Goal: Task Accomplishment & Management: Manage account settings

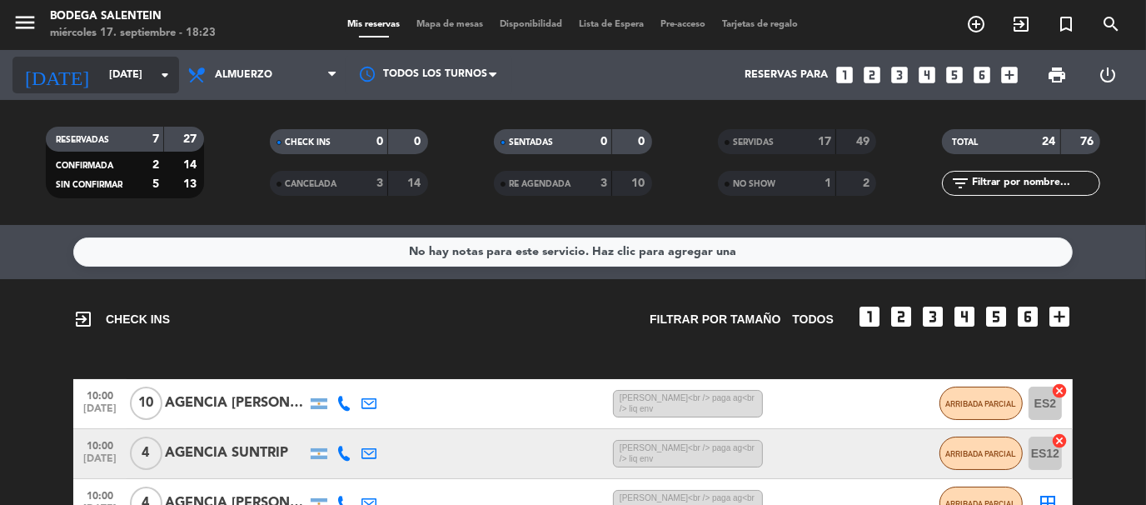
click at [156, 79] on icon "arrow_drop_down" at bounding box center [165, 75] width 20 height 20
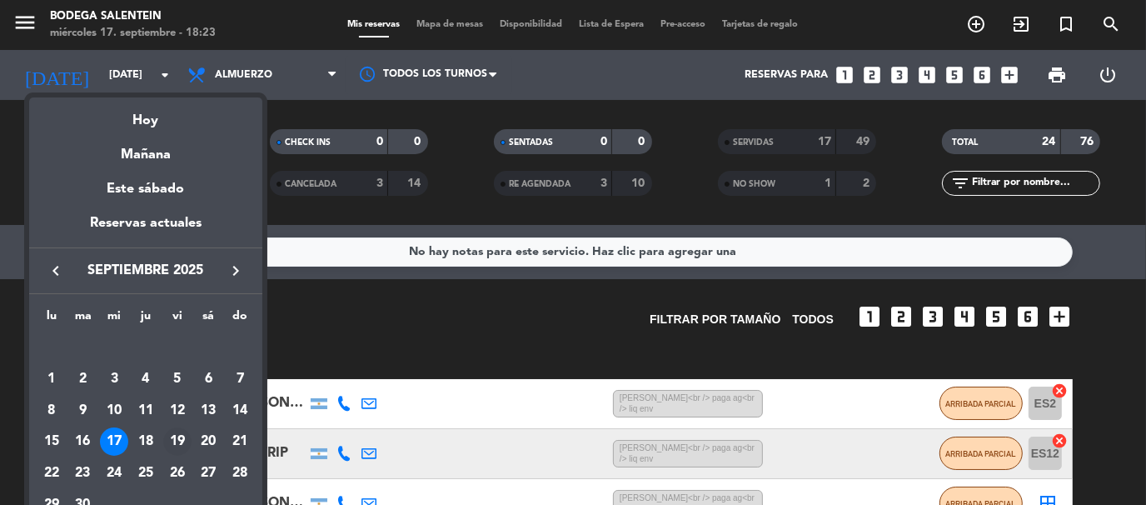
click at [178, 438] on div "19" at bounding box center [177, 441] width 28 height 28
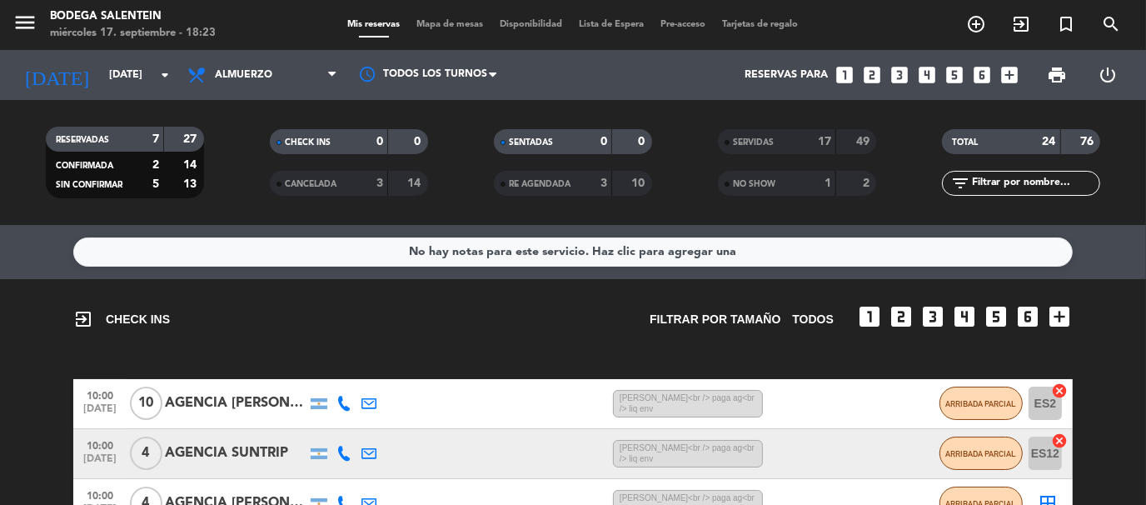
type input "[DATE]"
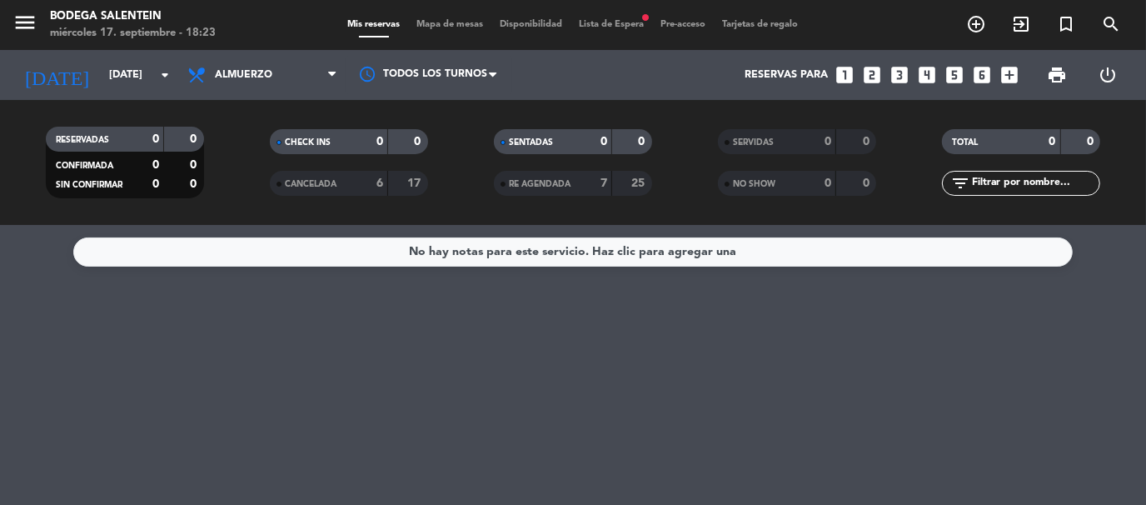
click at [88, 25] on div "miércoles 17. septiembre - 18:23" at bounding box center [133, 33] width 166 height 17
click at [16, 17] on icon "menu" at bounding box center [24, 22] width 25 height 25
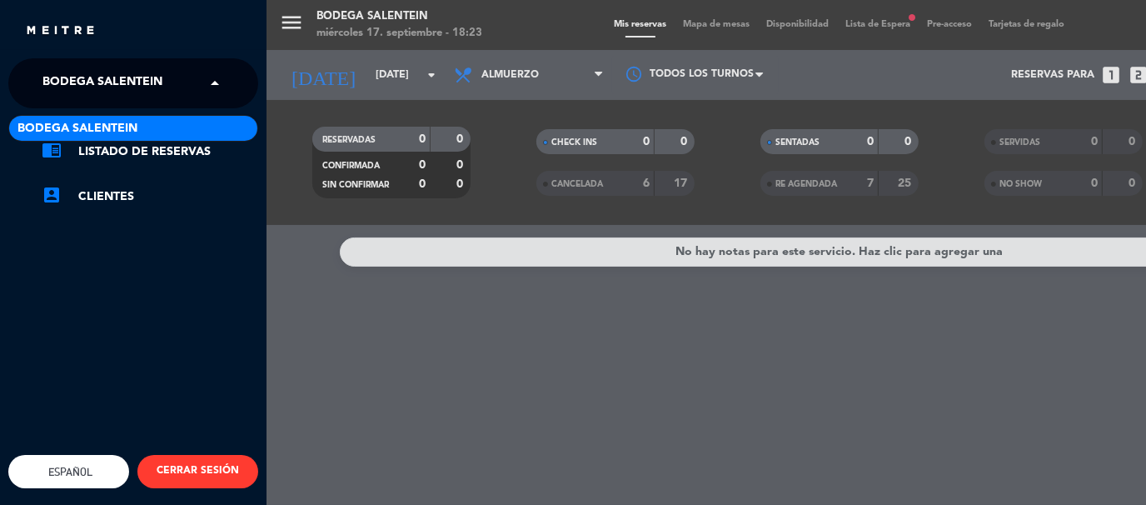
click at [72, 81] on span "Bodega Salentein" at bounding box center [102, 83] width 120 height 35
click at [211, 86] on span at bounding box center [219, 83] width 28 height 35
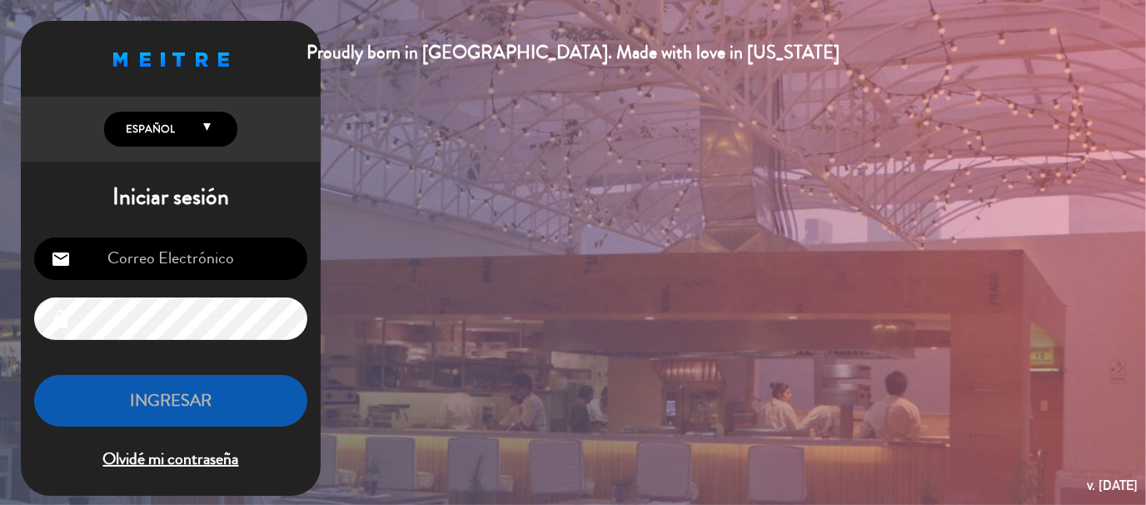
click at [197, 261] on input "email" at bounding box center [170, 258] width 273 height 42
type input "[PERSON_NAME][EMAIL_ADDRESS][DOMAIN_NAME]"
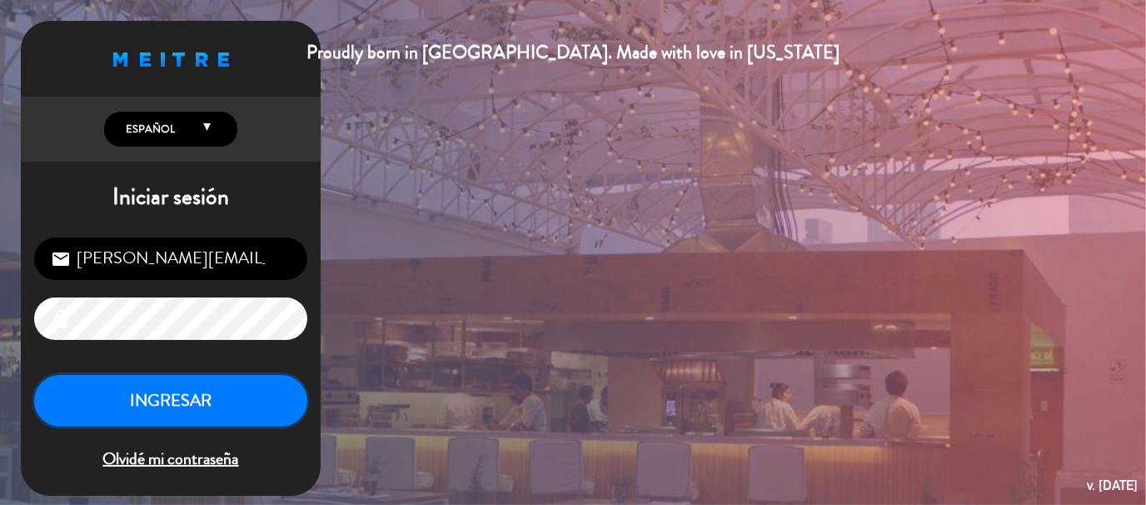
click at [170, 409] on button "INGRESAR" at bounding box center [170, 401] width 273 height 52
